Goal: Use online tool/utility

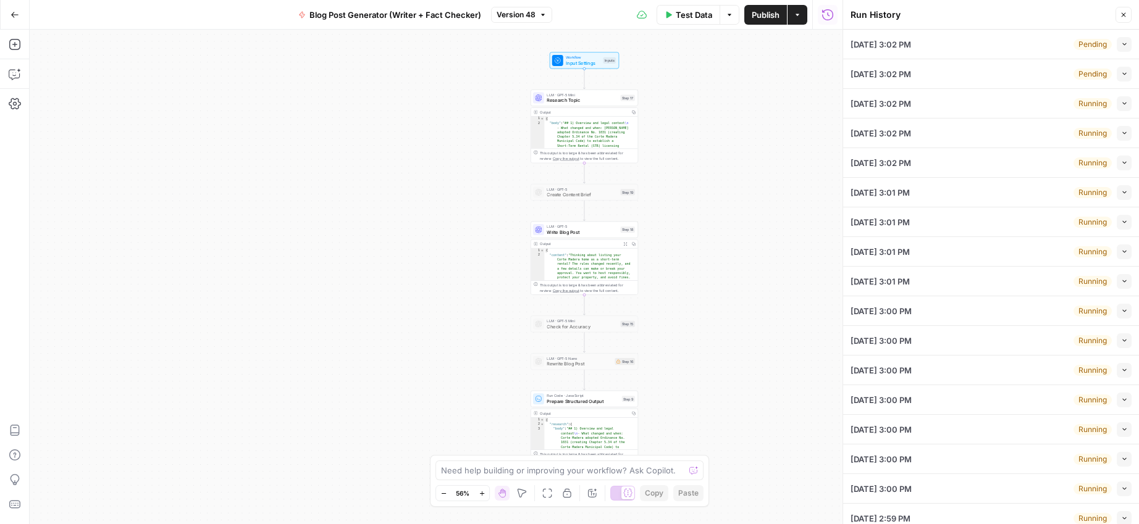
click at [1127, 15] on button "Close" at bounding box center [1123, 15] width 16 height 16
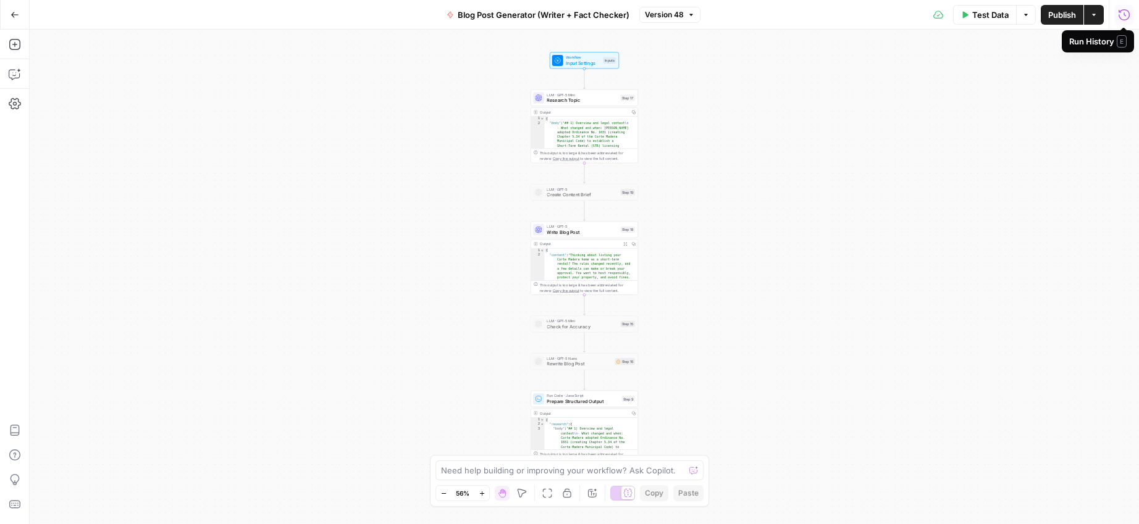
click at [1123, 15] on icon "button" at bounding box center [1124, 15] width 12 height 12
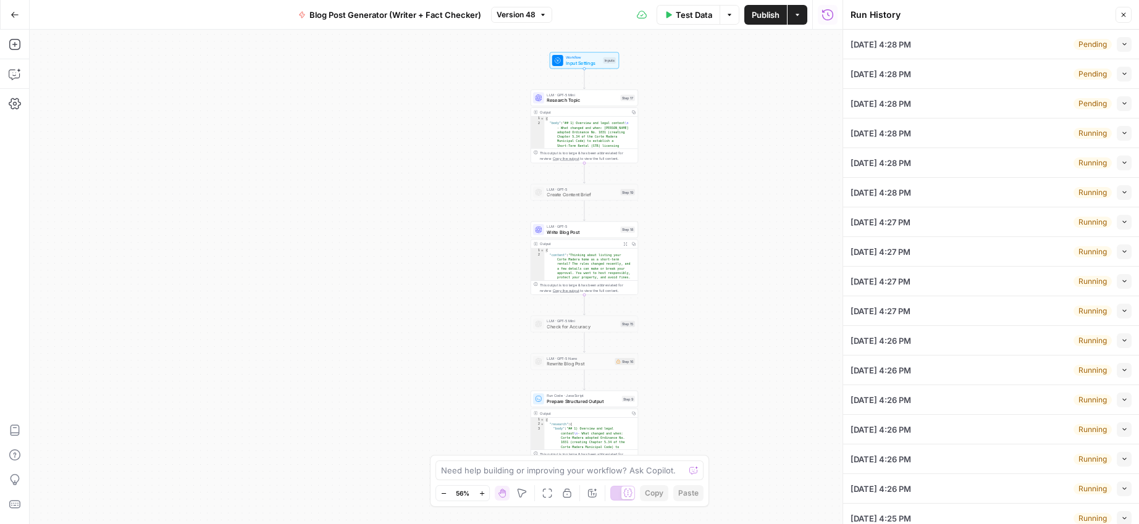
click at [1128, 15] on button "Close" at bounding box center [1123, 15] width 16 height 16
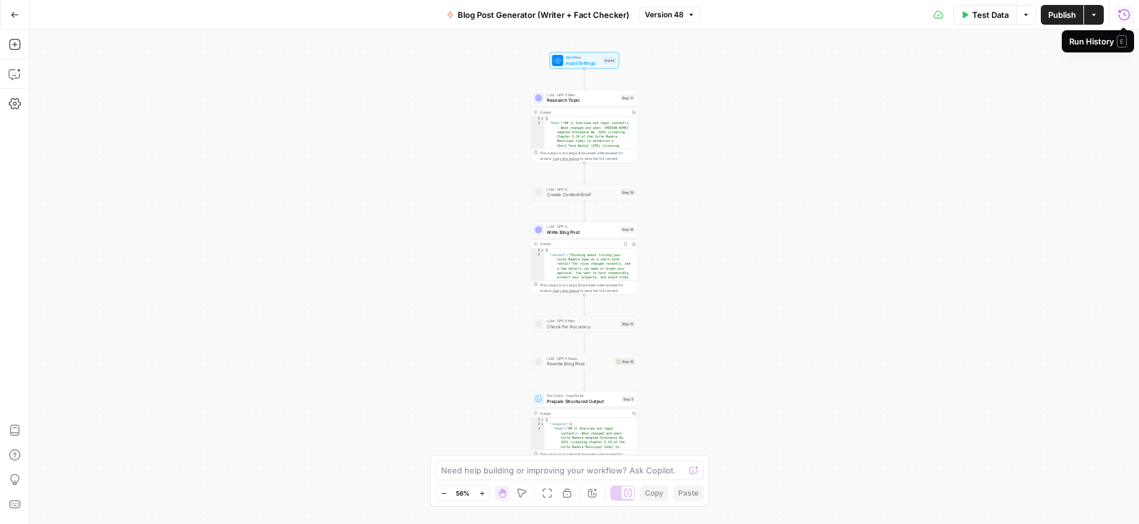
click at [1122, 16] on icon "button" at bounding box center [1124, 15] width 12 height 12
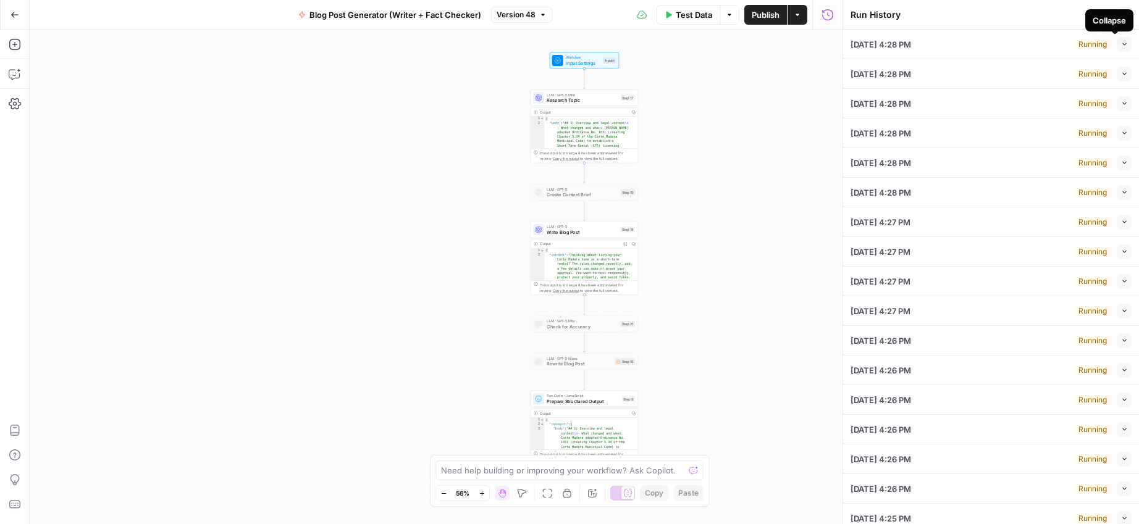
click at [1122, 12] on div "Collapse" at bounding box center [1109, 20] width 48 height 22
click at [1120, 15] on icon "button" at bounding box center [1123, 14] width 7 height 7
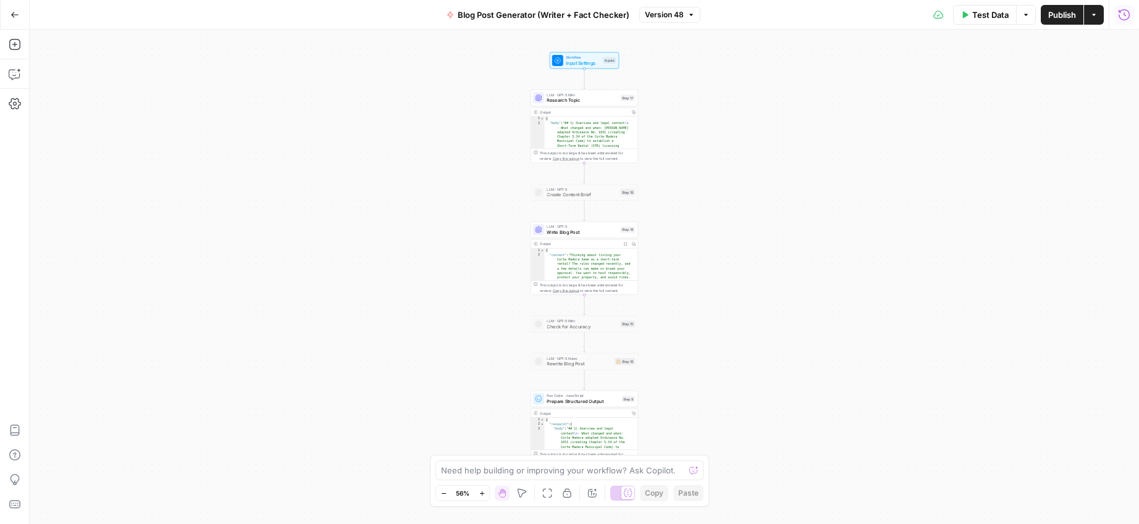
click at [1129, 17] on icon "button" at bounding box center [1124, 15] width 12 height 12
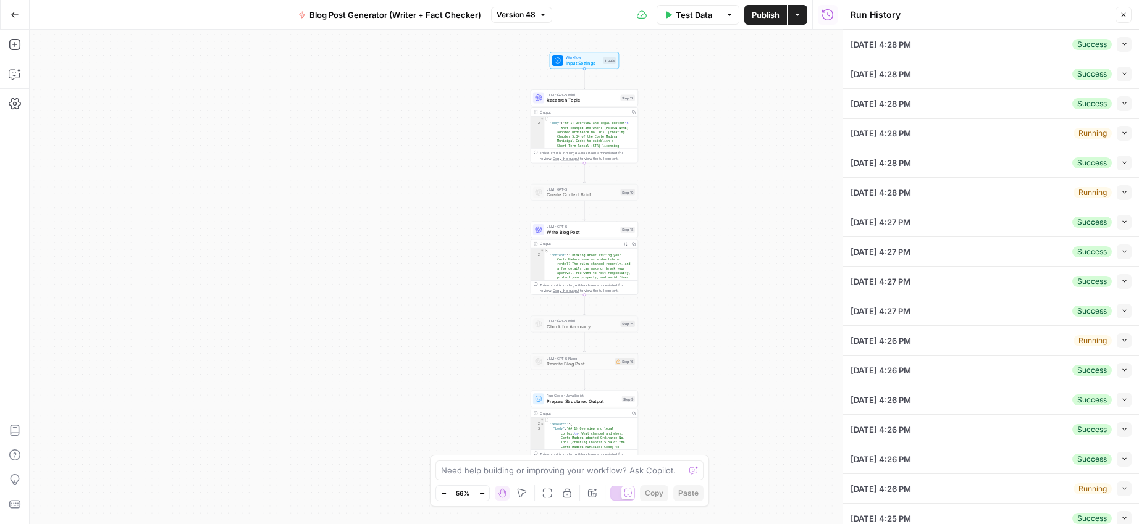
click at [1126, 15] on icon "button" at bounding box center [1123, 14] width 7 height 7
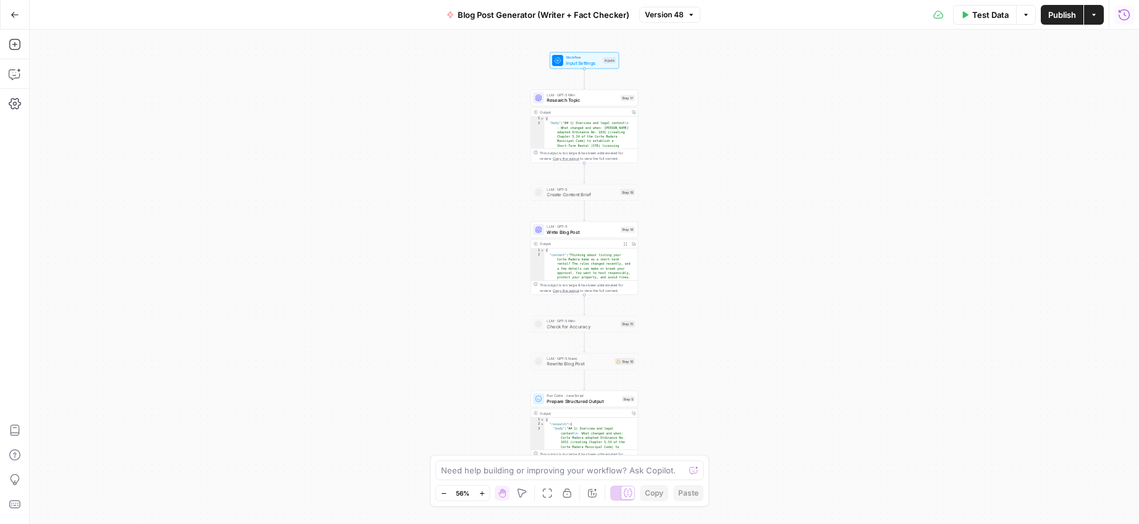
click at [1126, 17] on icon "button" at bounding box center [1124, 15] width 12 height 12
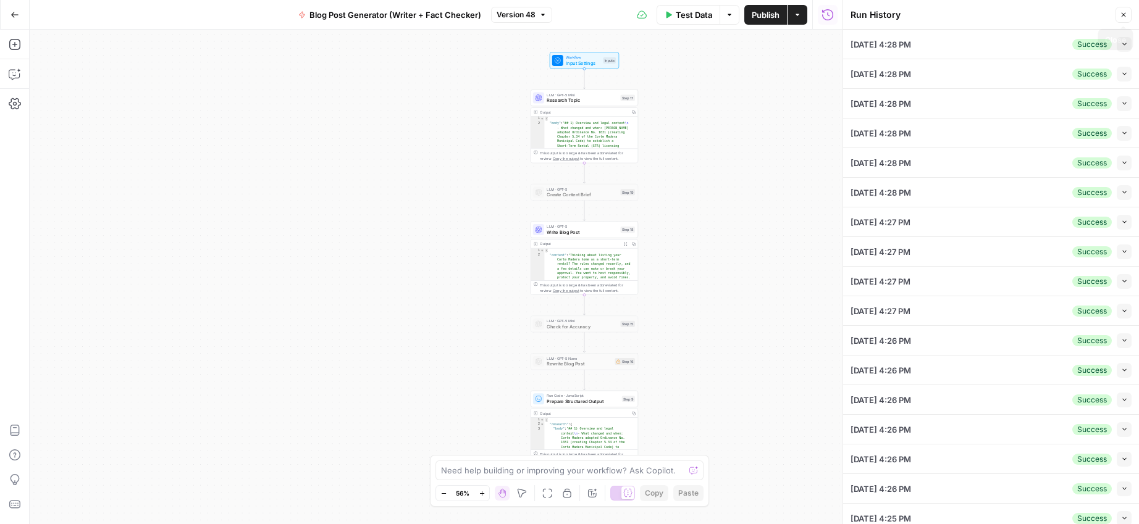
click at [1126, 13] on icon "button" at bounding box center [1123, 14] width 7 height 7
